Goal: Task Accomplishment & Management: Manage account settings

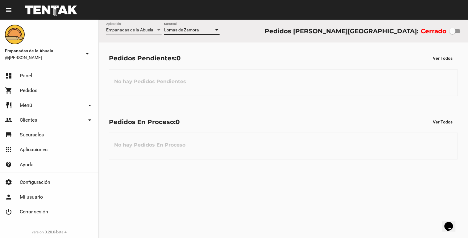
click at [456, 31] on div at bounding box center [454, 31] width 11 height 4
click at [452, 33] on input "checkbox" at bounding box center [452, 33] width 0 height 0
click at [184, 26] on div "Lomas de Zamora Sucursal" at bounding box center [192, 29] width 56 height 12
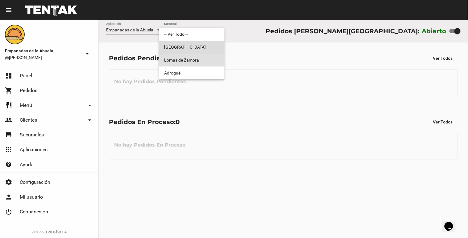
click at [194, 52] on span "[GEOGRAPHIC_DATA]" at bounding box center [192, 47] width 56 height 13
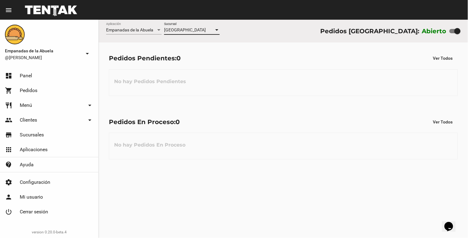
click at [195, 35] on div "Monte Grande Sucursal" at bounding box center [192, 32] width 56 height 18
drag, startPoint x: 195, startPoint y: 35, endPoint x: 192, endPoint y: 30, distance: 5.8
click at [192, 30] on div "[GEOGRAPHIC_DATA]" at bounding box center [189, 30] width 50 height 5
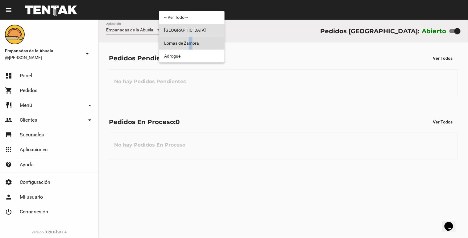
click at [191, 46] on span "Lomas de Zamora" at bounding box center [192, 43] width 56 height 13
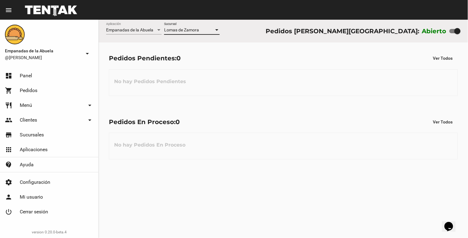
click at [296, 206] on div "Empanadas de la Abuela Aplicación [PERSON_NAME] Sucursal Pedidos [PERSON_NAME][…" at bounding box center [283, 129] width 369 height 219
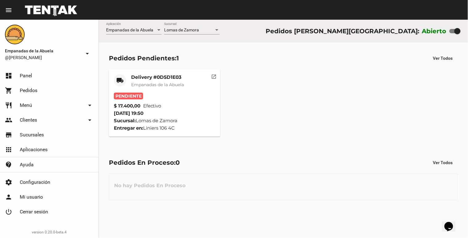
click at [163, 67] on div "local_shipping Delivery #0D5D1E03 Empanadas de la Abuela Pendiente $ 17.400,00 …" at bounding box center [283, 103] width 354 height 73
click at [159, 79] on mat-card-title "Delivery #0D5D1E03" at bounding box center [157, 77] width 53 height 6
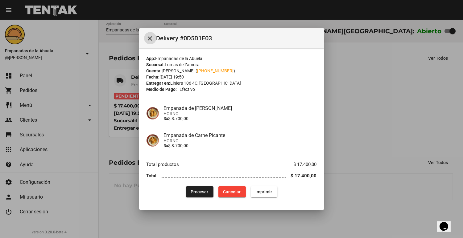
click at [200, 190] on span "Procesar" at bounding box center [200, 192] width 18 height 5
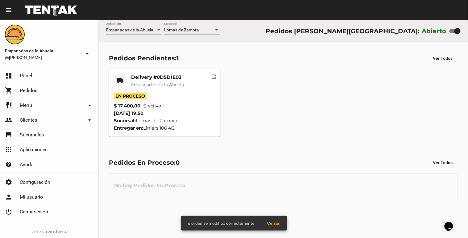
click at [165, 72] on mat-card "local_shipping Delivery #0D5D1E03 Empanadas de la Abuela En Proceso $ 17.400,00…" at bounding box center [164, 103] width 111 height 68
click at [164, 80] on mat-card-title "Delivery #0D5D1E03" at bounding box center [157, 77] width 53 height 6
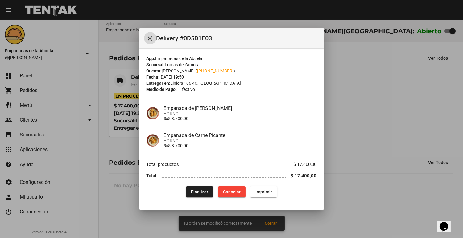
click at [260, 197] on button "Imprimir" at bounding box center [263, 192] width 27 height 11
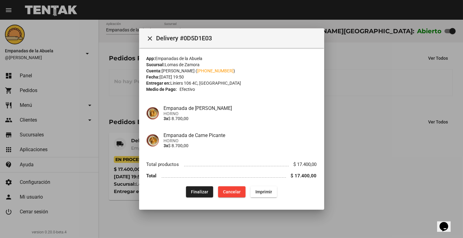
click at [343, 107] on div at bounding box center [231, 119] width 463 height 238
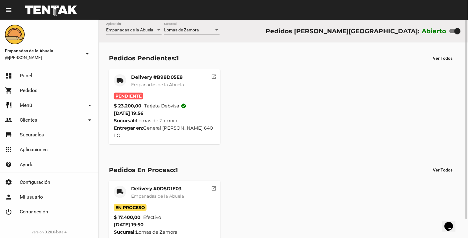
click at [189, 88] on mat-card-header "local_shipping Delivery #B98D05E8 Empanadas de [GEOGRAPHIC_DATA]" at bounding box center [164, 83] width 101 height 19
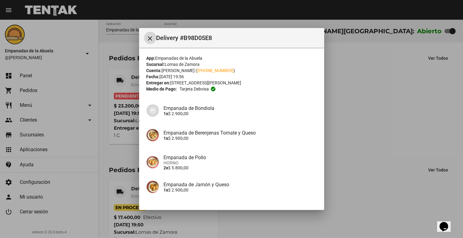
scroll to position [121, 0]
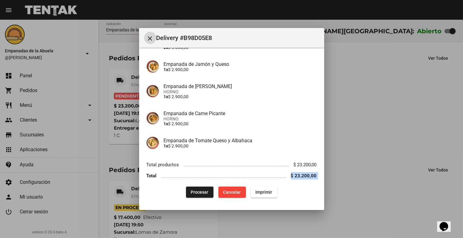
click at [190, 183] on div "App: Empanadas de la Abuela Sucursal: [PERSON_NAME] Cuenta: [PERSON_NAME] ( [PH…" at bounding box center [232, 66] width 170 height 263
drag, startPoint x: 190, startPoint y: 183, endPoint x: 190, endPoint y: 187, distance: 4.1
click at [190, 187] on button "Procesar" at bounding box center [199, 192] width 27 height 11
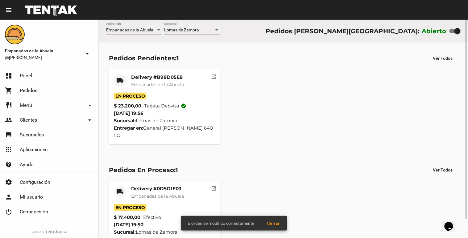
click at [139, 76] on mat-card-title "Delivery #B98D05E8" at bounding box center [157, 77] width 53 height 6
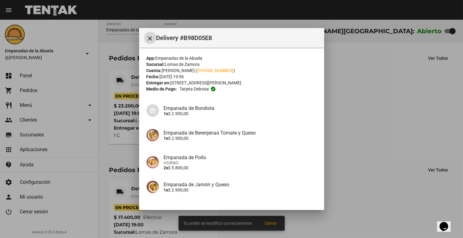
scroll to position [121, 0]
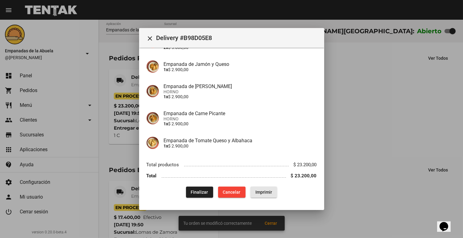
click at [264, 187] on button "Imprimir" at bounding box center [263, 192] width 27 height 11
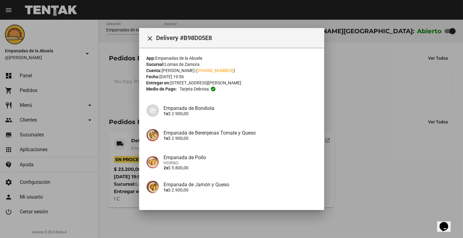
click at [384, 89] on div at bounding box center [231, 119] width 463 height 238
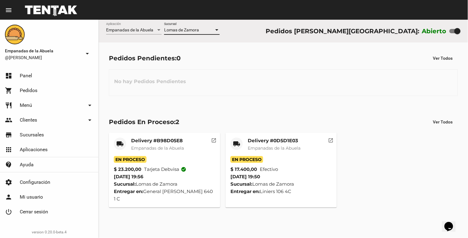
click at [192, 29] on span "Lomas de Zamora" at bounding box center [181, 29] width 35 height 5
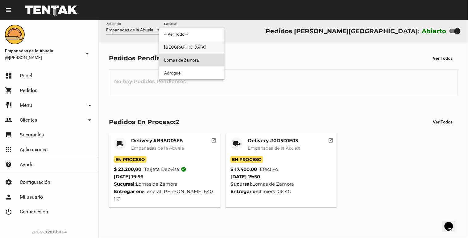
click at [188, 44] on span "[GEOGRAPHIC_DATA]" at bounding box center [192, 47] width 56 height 13
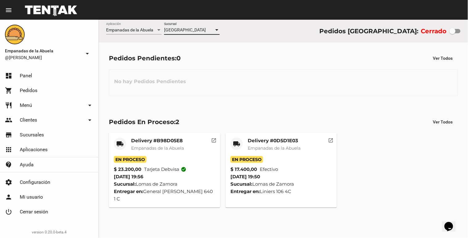
click at [192, 35] on div "Monte Grande Sucursal" at bounding box center [192, 32] width 56 height 18
click at [196, 31] on div "[GEOGRAPHIC_DATA]" at bounding box center [189, 30] width 50 height 5
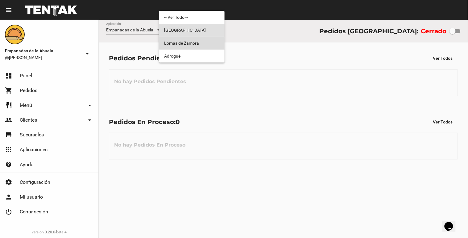
click at [189, 44] on span "Lomas de Zamora" at bounding box center [192, 43] width 56 height 13
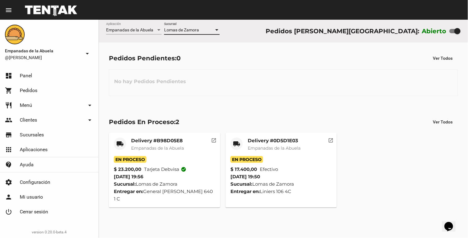
click at [204, 28] on div "Lomas de Zamora" at bounding box center [189, 30] width 50 height 5
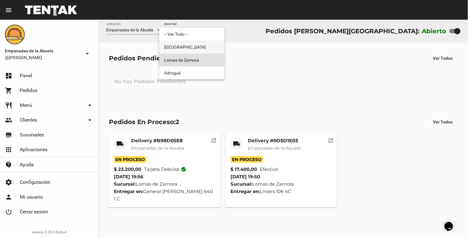
click at [196, 47] on span "[GEOGRAPHIC_DATA]" at bounding box center [192, 47] width 56 height 13
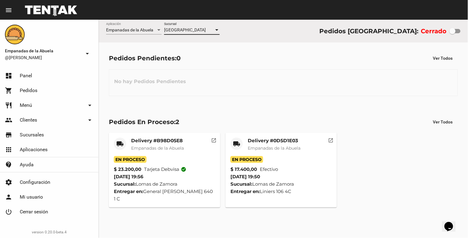
click at [203, 29] on div "[GEOGRAPHIC_DATA]" at bounding box center [189, 30] width 50 height 5
checkbox input "true"
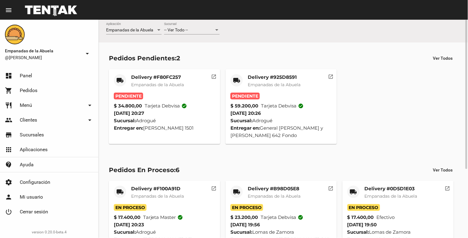
drag, startPoint x: 0, startPoint y: 0, endPoint x: 195, endPoint y: 29, distance: 197.3
click at [195, 29] on div "-- Ver Todo --" at bounding box center [189, 30] width 50 height 5
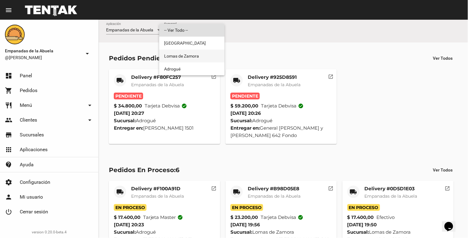
click at [177, 55] on span "Lomas de Zamora" at bounding box center [192, 56] width 56 height 13
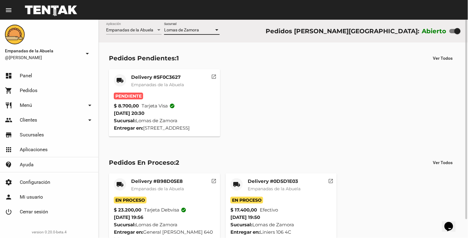
click at [144, 68] on div "local_shipping Delivery #5F0C3627 Empanadas de la Abuela Pendiente $ 8.700,00 T…" at bounding box center [283, 103] width 354 height 73
click at [146, 73] on mat-card "local_shipping Delivery #5F0C3627 Empanadas de la Abuela Pendiente $ 8.700,00 T…" at bounding box center [164, 103] width 111 height 68
click at [156, 82] on span "Empanadas de la Abuela" at bounding box center [157, 85] width 53 height 6
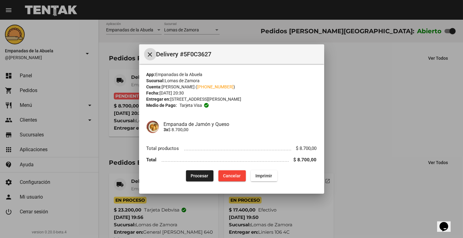
click at [204, 181] on button "Procesar" at bounding box center [199, 176] width 27 height 11
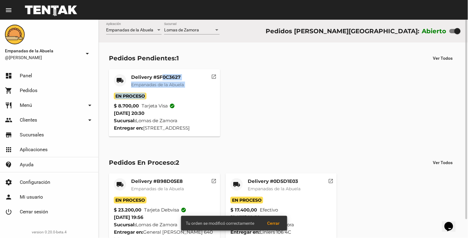
click at [163, 83] on span "Empanadas de la Abuela" at bounding box center [157, 85] width 53 height 6
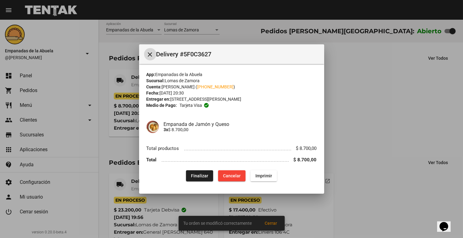
click at [264, 175] on span "Imprimir" at bounding box center [263, 176] width 17 height 5
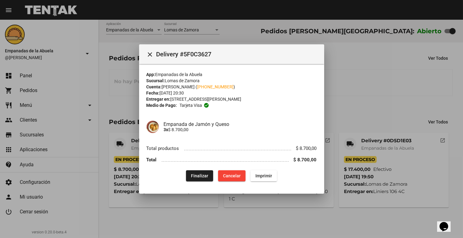
click at [403, 151] on div at bounding box center [231, 119] width 463 height 238
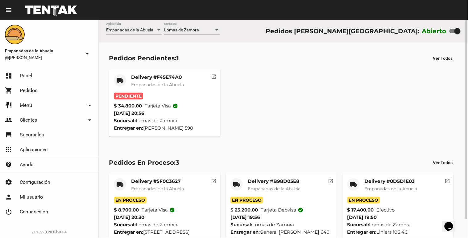
click at [167, 85] on span "Empanadas de la Abuela" at bounding box center [157, 85] width 53 height 6
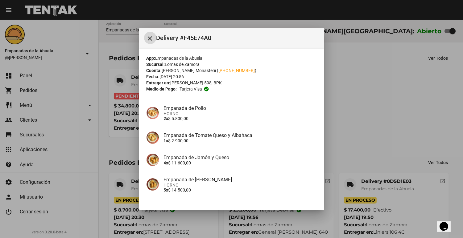
scroll to position [44, 0]
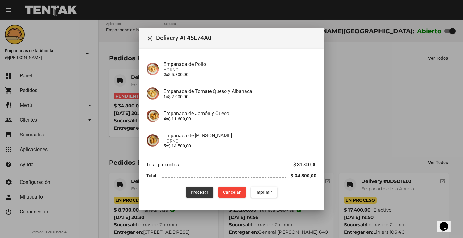
click at [199, 188] on button "Procesar" at bounding box center [199, 192] width 27 height 11
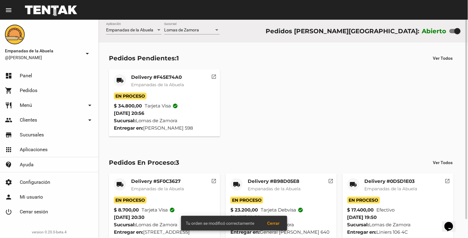
click at [152, 85] on span "Empanadas de la Abuela" at bounding box center [157, 85] width 53 height 6
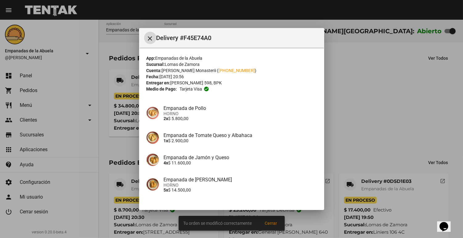
scroll to position [44, 0]
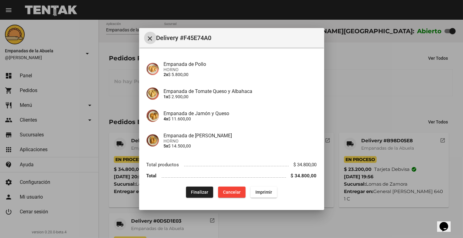
click at [261, 190] on span "Imprimir" at bounding box center [263, 192] width 17 height 5
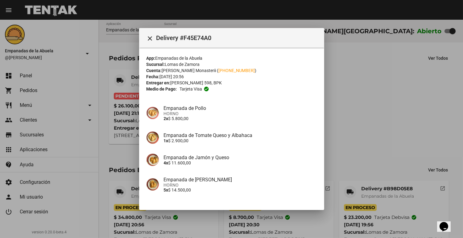
scroll to position [44, 0]
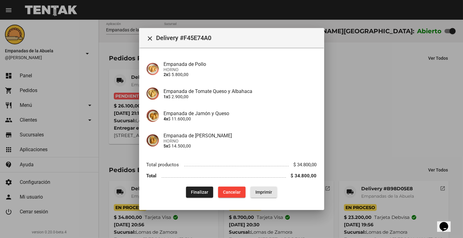
click at [266, 194] on span "Imprimir" at bounding box center [263, 192] width 17 height 5
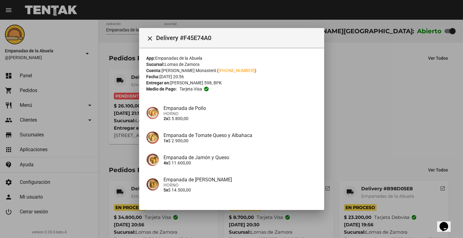
click at [353, 47] on div at bounding box center [231, 119] width 463 height 238
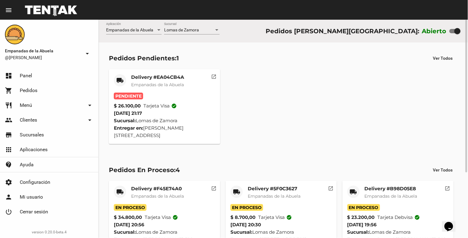
click at [162, 76] on mat-card-title "Delivery #EA04CB4A" at bounding box center [157, 77] width 53 height 6
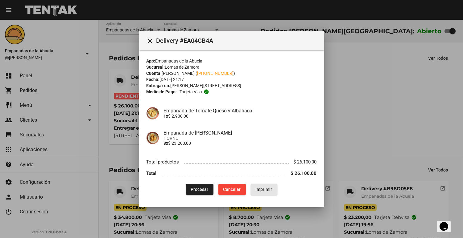
click at [259, 190] on span "Imprimir" at bounding box center [264, 189] width 17 height 5
click at [205, 187] on span "Procesar" at bounding box center [200, 189] width 18 height 5
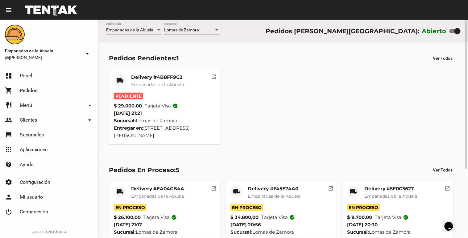
click at [168, 77] on mat-card-title "Delivery #4B8FF9C2" at bounding box center [157, 77] width 53 height 6
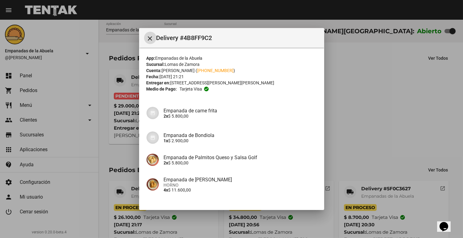
scroll to position [66, 0]
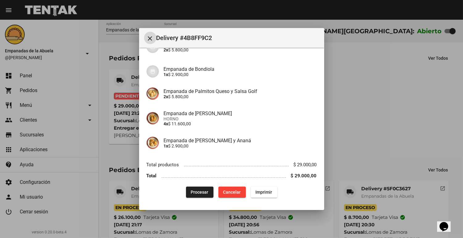
click at [258, 192] on span "Imprimir" at bounding box center [264, 192] width 17 height 5
click at [191, 190] on span "Procesar" at bounding box center [200, 192] width 18 height 5
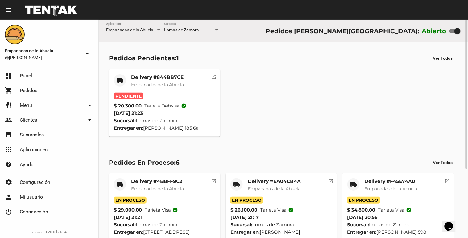
click at [168, 78] on mat-card-title "Delivery #844BB7CE" at bounding box center [157, 77] width 53 height 6
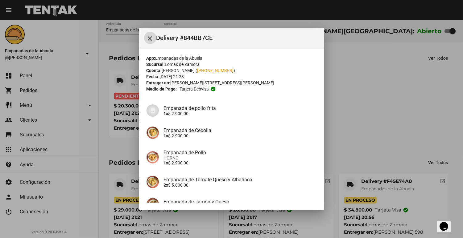
scroll to position [84, 0]
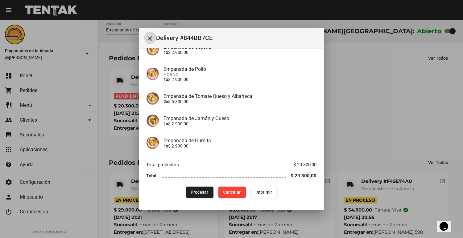
click at [257, 195] on button "Imprimir" at bounding box center [264, 192] width 27 height 11
click at [200, 190] on span "Procesar" at bounding box center [200, 192] width 18 height 5
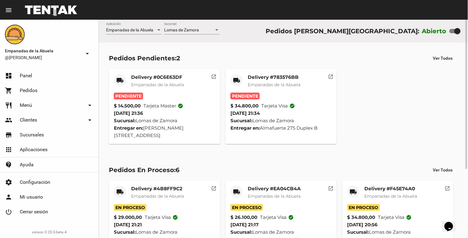
click at [263, 77] on mat-card-title "Delivery #783576BB" at bounding box center [274, 77] width 53 height 6
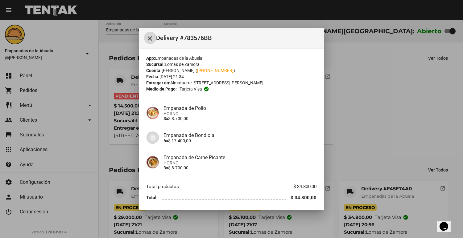
scroll to position [22, 0]
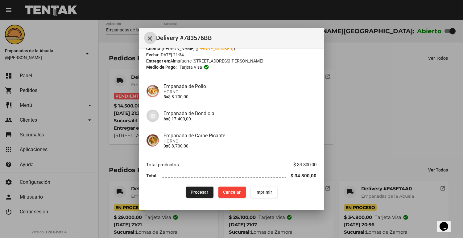
click at [261, 190] on span "Imprimir" at bounding box center [264, 192] width 17 height 5
click at [194, 194] on span "Procesar" at bounding box center [200, 192] width 18 height 5
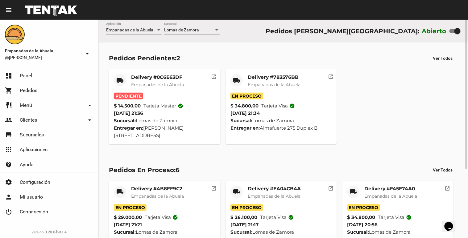
click at [158, 75] on mat-card-title "Delivery #0C6E63DF" at bounding box center [157, 77] width 53 height 6
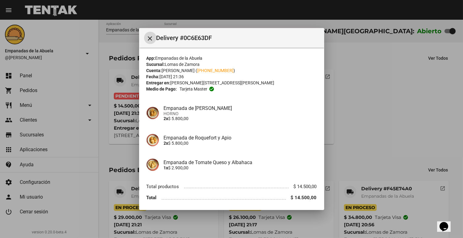
scroll to position [22, 0]
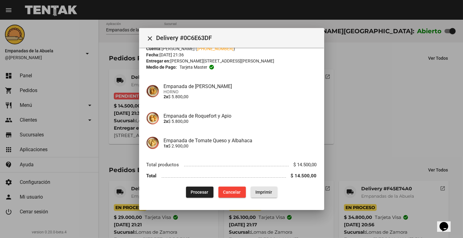
click at [256, 192] on span "Imprimir" at bounding box center [264, 192] width 17 height 5
click at [201, 193] on span "Procesar" at bounding box center [200, 192] width 18 height 5
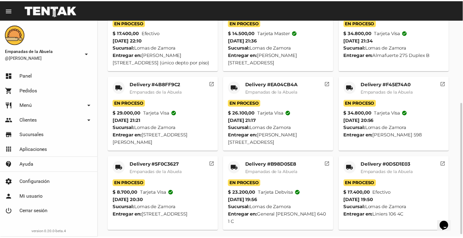
scroll to position [140, 0]
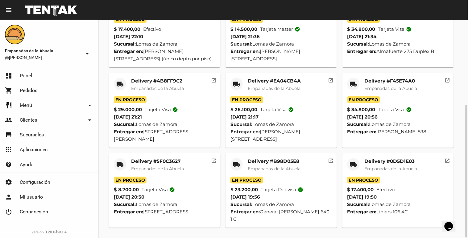
click at [362, 170] on mat-card-header "local_shipping Delivery #0D5D1E03 Empanadas de la Abuela" at bounding box center [397, 168] width 101 height 19
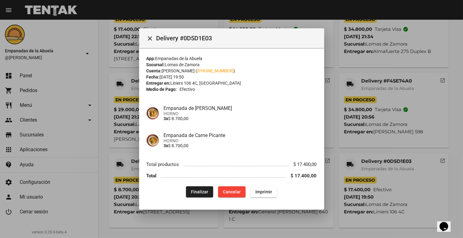
click at [180, 190] on div "Finalizar Cancelar Imprimir" at bounding box center [232, 192] width 170 height 11
click at [188, 188] on button "Finalizar" at bounding box center [199, 192] width 27 height 11
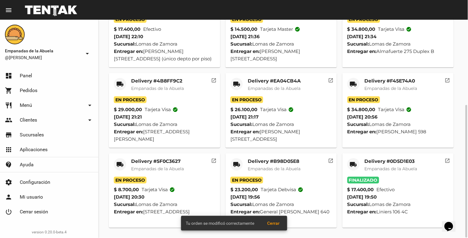
click at [242, 164] on div "local_shipping" at bounding box center [236, 165] width 12 height 12
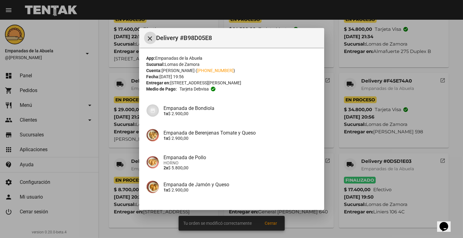
scroll to position [121, 0]
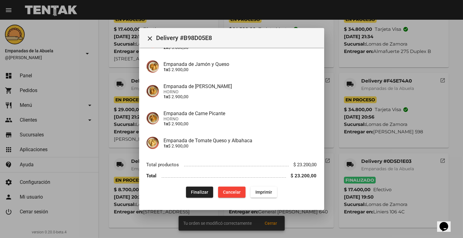
click at [181, 190] on div "Finalizar Cancelar Imprimir" at bounding box center [232, 192] width 170 height 11
click at [188, 186] on div "App: Empanadas de la Abuela Sucursal: Lomas de Zamora Cuenta: Juan Ignacio Ambr…" at bounding box center [232, 66] width 170 height 263
click at [191, 192] on span "Finalizar" at bounding box center [199, 192] width 17 height 5
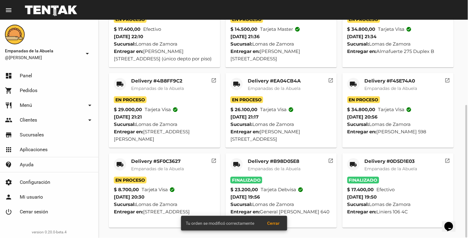
click at [129, 162] on mat-card-header "local_shipping Delivery #5F0C3627 Empanadas de la Abuela" at bounding box center [164, 168] width 101 height 19
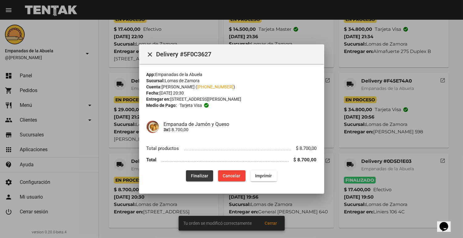
click at [190, 180] on button "Finalizar" at bounding box center [199, 176] width 27 height 11
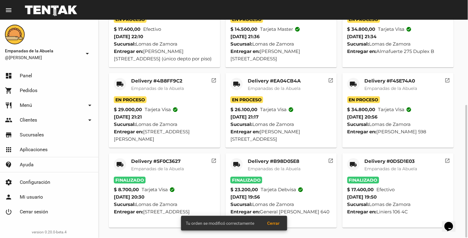
click at [374, 86] on span "Empanadas de la Abuela" at bounding box center [391, 89] width 53 height 6
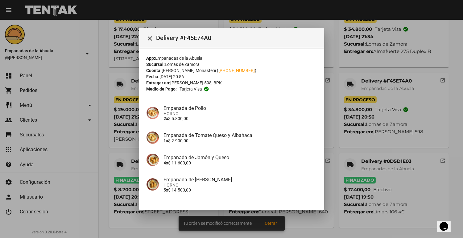
click at [251, 115] on span "HORNO" at bounding box center [240, 113] width 153 height 5
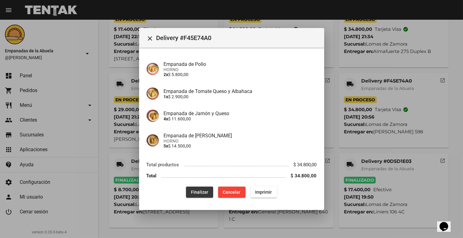
click at [188, 189] on button "Finalizar" at bounding box center [199, 192] width 27 height 11
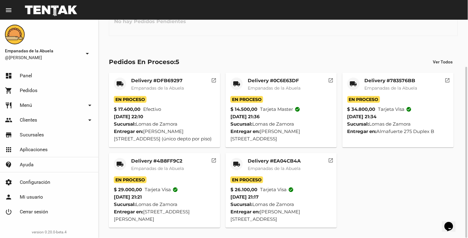
scroll to position [0, 0]
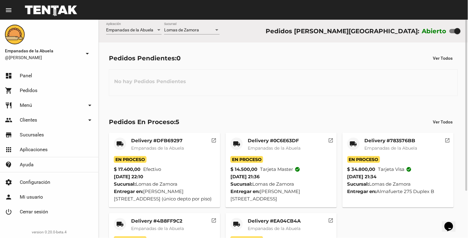
click at [451, 32] on div at bounding box center [454, 31] width 11 height 4
click at [452, 33] on input "checkbox" at bounding box center [452, 33] width 0 height 0
checkbox input "false"
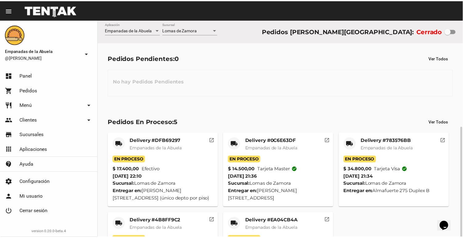
scroll to position [60, 0]
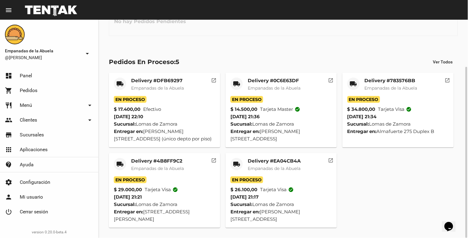
click at [260, 161] on mat-card-title "Delivery #EA04CB4A" at bounding box center [274, 161] width 53 height 6
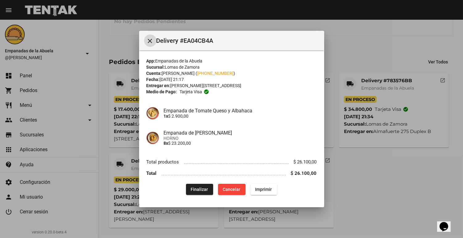
drag, startPoint x: 195, startPoint y: 203, endPoint x: 193, endPoint y: 199, distance: 4.4
click at [193, 199] on mat-dialog-container "close Delivery #EA04CB4A App: Empanadas de la Abuela Sucursal: Lomas de Zamora …" at bounding box center [231, 119] width 185 height 177
click at [190, 192] on button "Finalizar" at bounding box center [199, 189] width 27 height 11
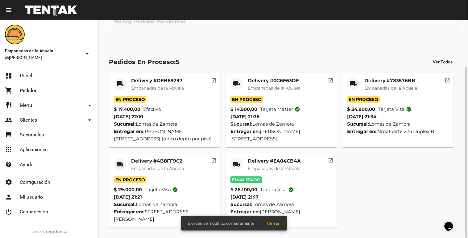
click at [150, 174] on div "Delivery #4B8FF9C2 Empanadas de la Abuela" at bounding box center [157, 167] width 53 height 19
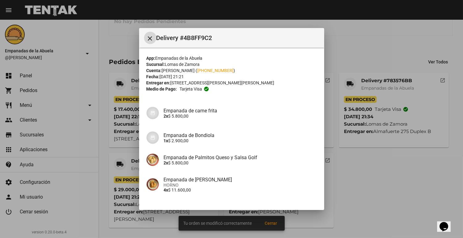
scroll to position [66, 0]
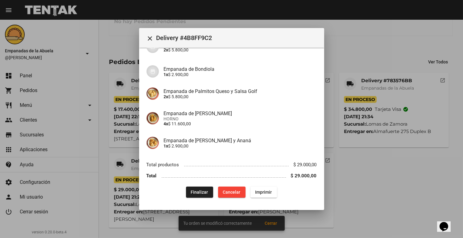
drag, startPoint x: 165, startPoint y: 181, endPoint x: 172, endPoint y: 180, distance: 6.5
click at [167, 180] on li "Total $ 29.000,00" at bounding box center [232, 176] width 170 height 11
click at [186, 189] on button "Finalizar" at bounding box center [199, 192] width 27 height 11
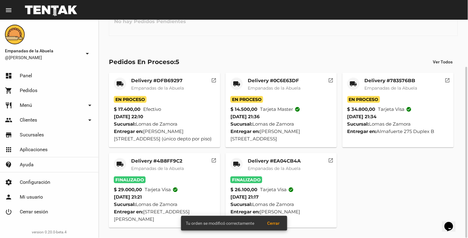
click at [384, 81] on mat-card-title "Delivery #783576BB" at bounding box center [391, 81] width 53 height 6
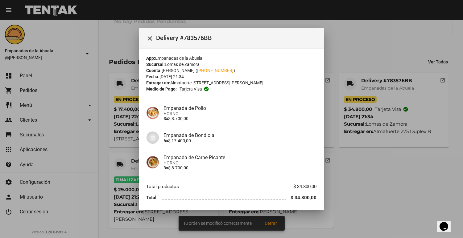
drag, startPoint x: 235, startPoint y: 76, endPoint x: 236, endPoint y: 80, distance: 3.8
click at [236, 80] on div "App: Empanadas de la Abuela Sucursal: Lomas de Zamora Cuenta: Giselle Lorenzo (…" at bounding box center [232, 137] width 170 height 165
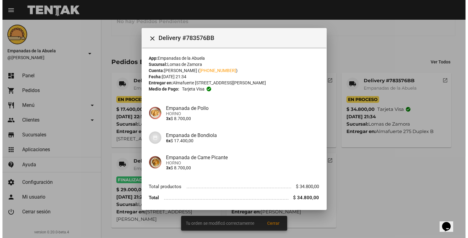
scroll to position [22, 0]
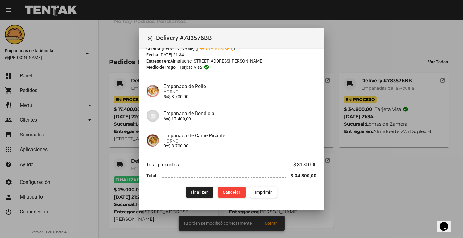
click at [233, 94] on p "3x $ 8.700,00" at bounding box center [240, 96] width 153 height 5
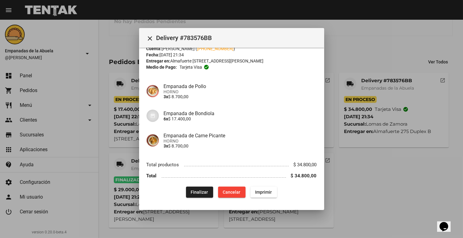
click at [412, 159] on div at bounding box center [231, 119] width 463 height 238
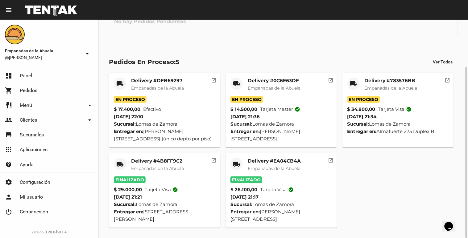
scroll to position [0, 0]
